Goal: Transaction & Acquisition: Subscribe to service/newsletter

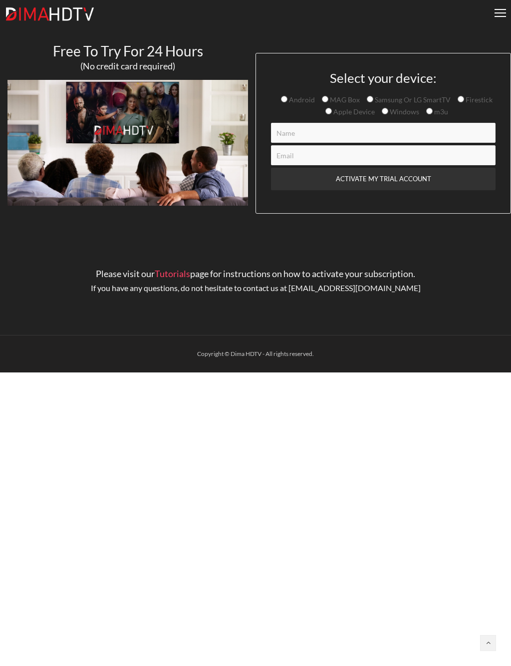
click at [504, 16] on div at bounding box center [500, 13] width 11 height 8
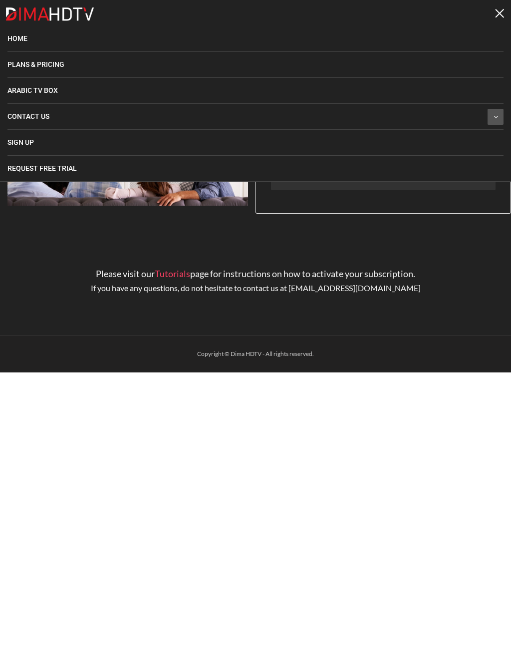
click at [73, 68] on link "Plans & Pricing" at bounding box center [255, 64] width 496 height 25
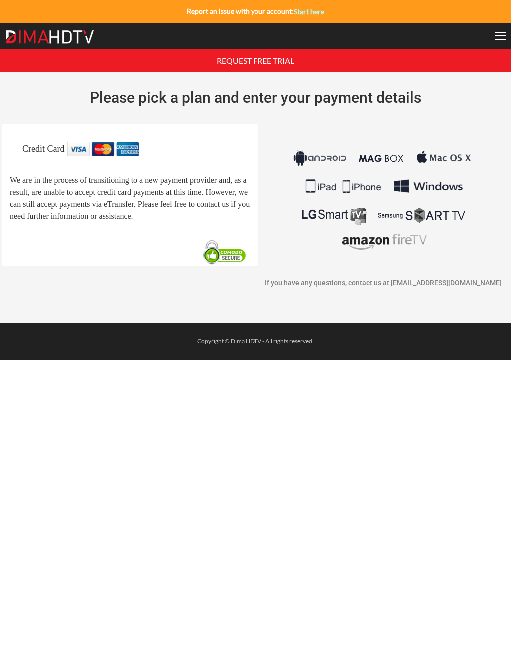
click at [485, 158] on figure at bounding box center [383, 200] width 241 height 117
click at [501, 35] on div at bounding box center [500, 36] width 11 height 8
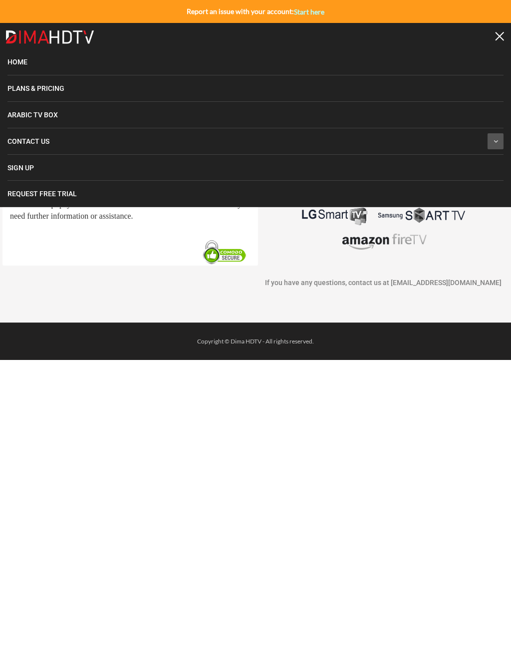
click at [86, 90] on link "Plans & Pricing" at bounding box center [255, 88] width 496 height 26
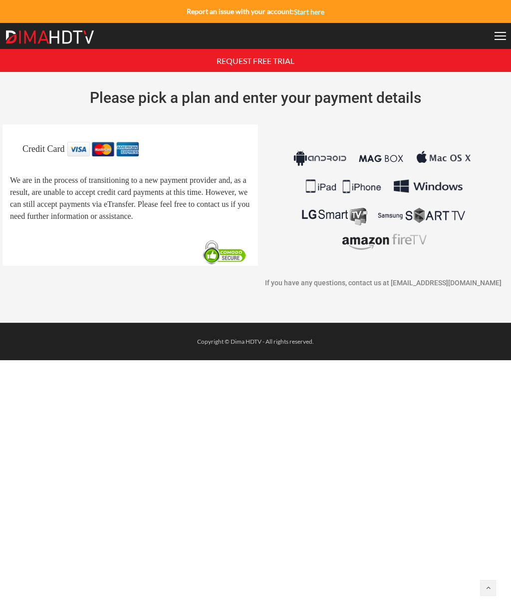
click at [499, 38] on div at bounding box center [500, 36] width 11 height 8
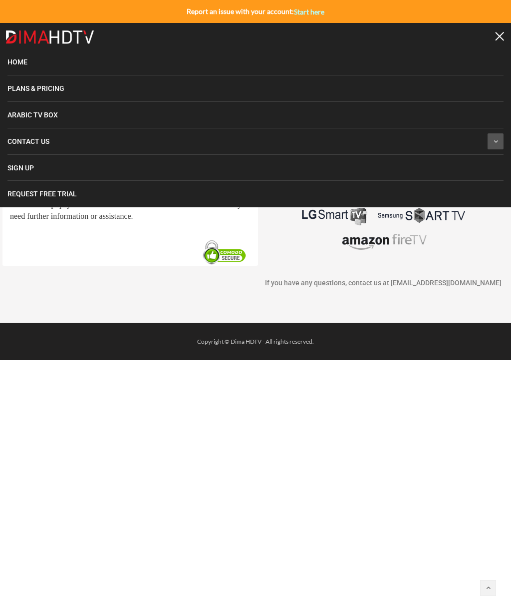
click at [20, 65] on span "Home" at bounding box center [17, 62] width 20 height 8
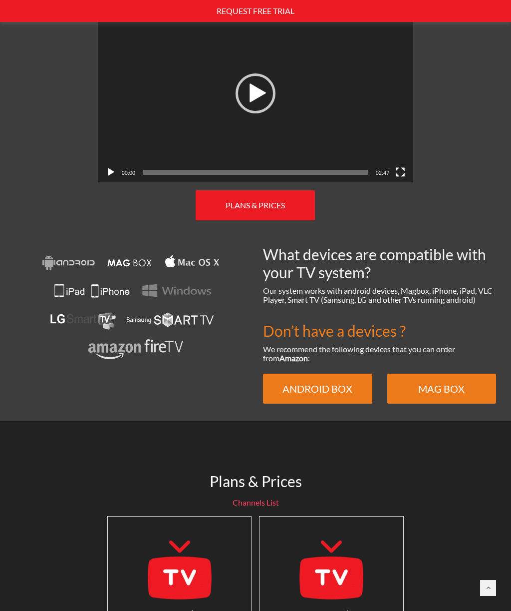
scroll to position [521, 0]
